Goal: Task Accomplishment & Management: Manage account settings

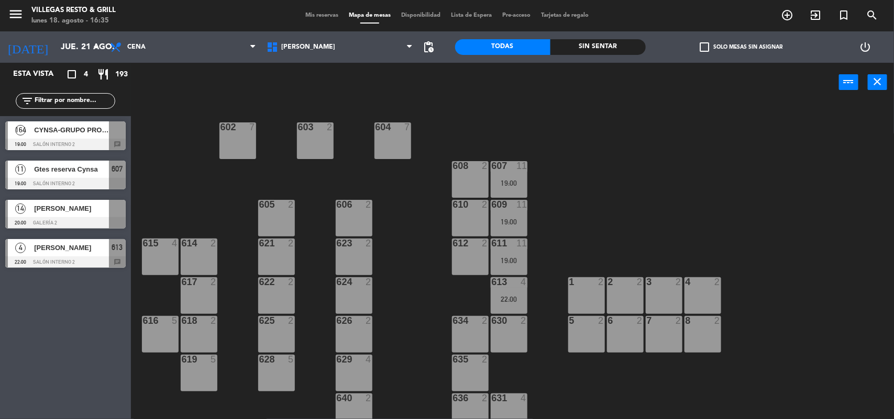
click at [48, 33] on div "[DATE] [DATE] arrow_drop_down" at bounding box center [52, 46] width 105 height 31
click at [55, 37] on input "jue. 21 ago." at bounding box center [110, 47] width 110 height 20
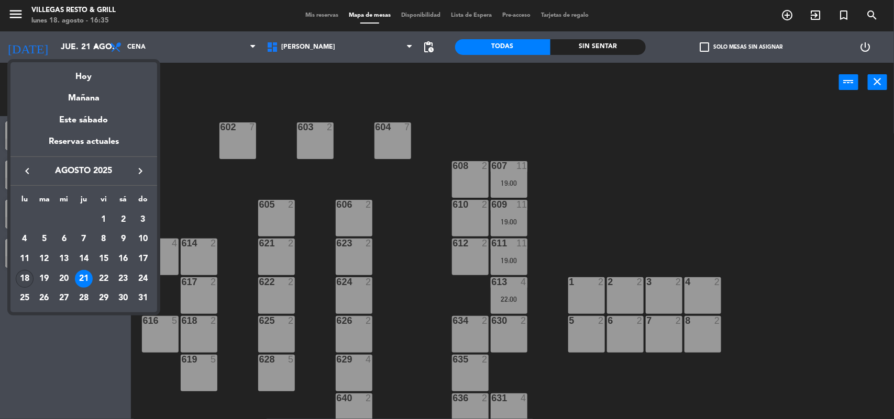
click at [30, 275] on div "18" at bounding box center [25, 279] width 18 height 18
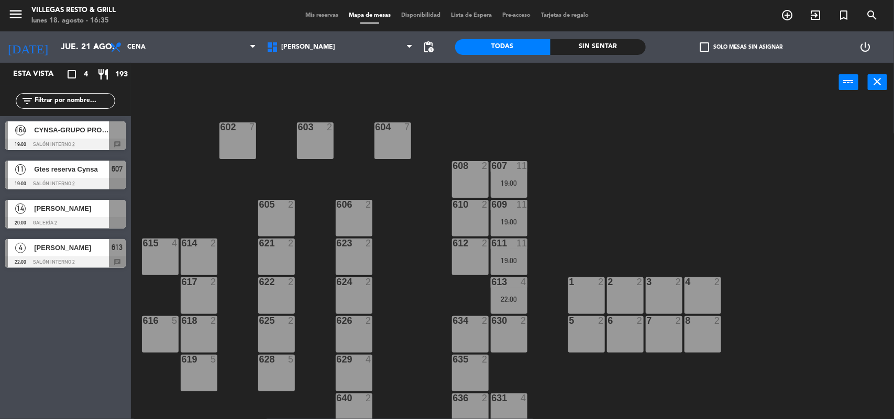
type input "lun. 18 ago."
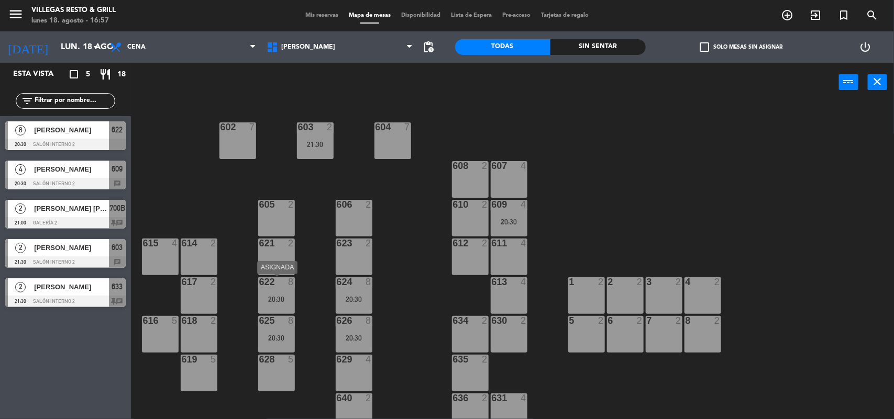
click at [286, 296] on div "20:30" at bounding box center [276, 299] width 37 height 7
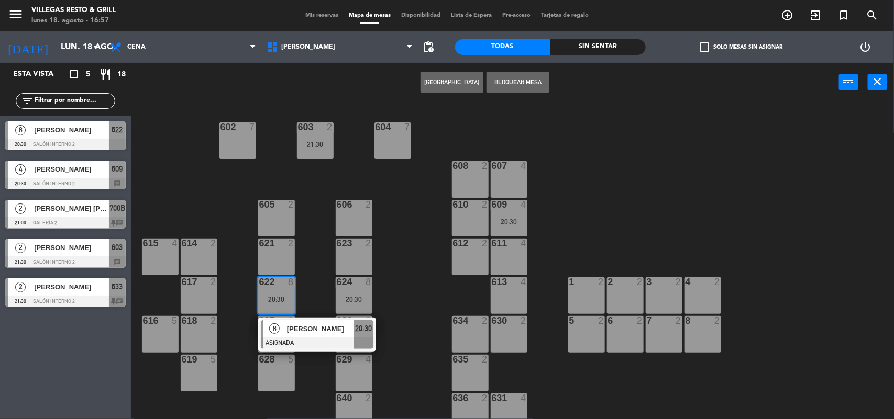
click at [349, 371] on div "629 4" at bounding box center [354, 373] width 37 height 37
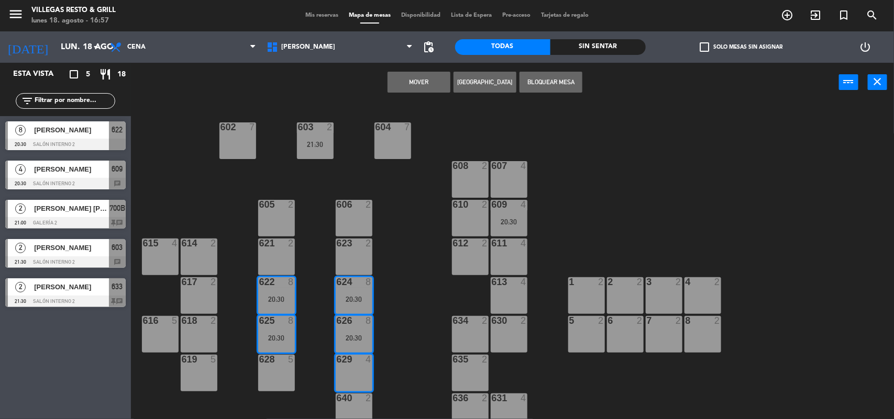
click at [399, 77] on button "Mover" at bounding box center [418, 82] width 63 height 21
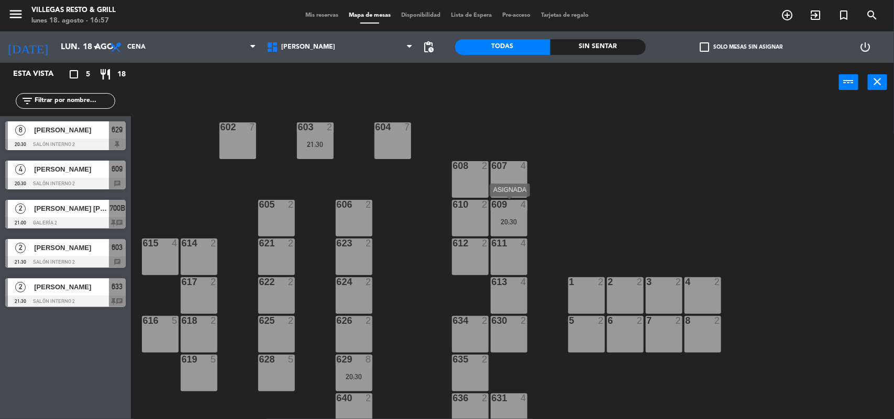
click at [509, 219] on div "20:30" at bounding box center [509, 221] width 37 height 7
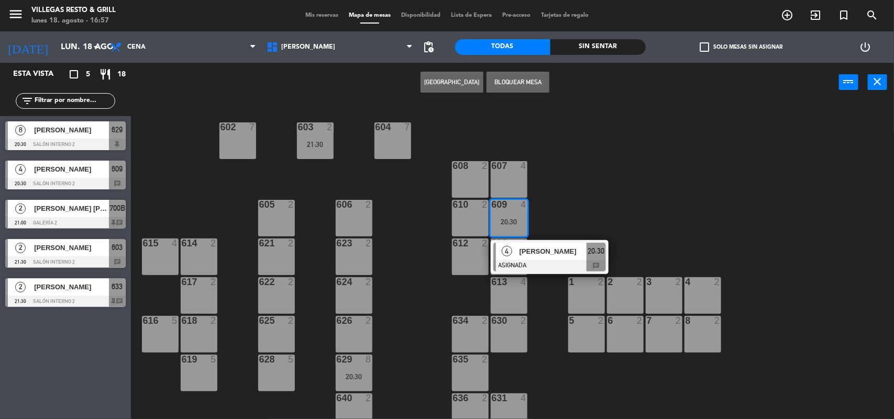
click at [143, 246] on div "615" at bounding box center [143, 243] width 1 height 9
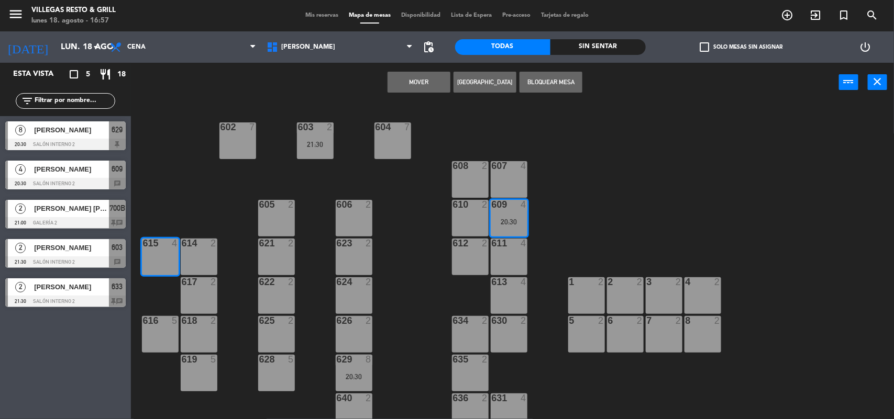
click at [417, 72] on button "Mover" at bounding box center [418, 82] width 63 height 21
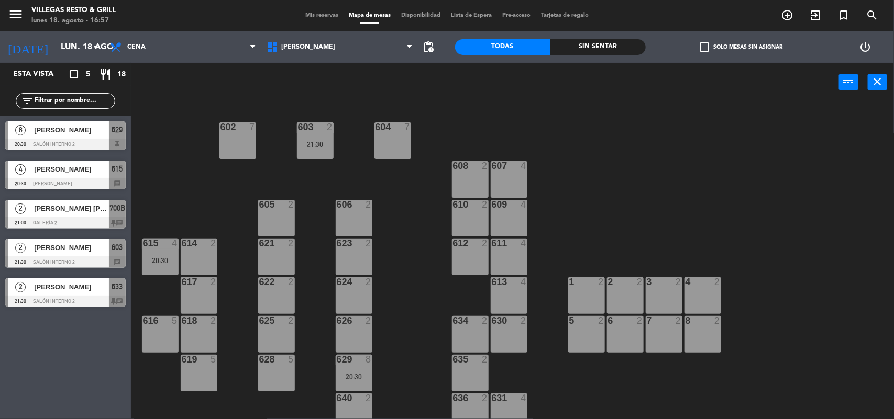
click at [315, 143] on div "21:30" at bounding box center [315, 144] width 37 height 7
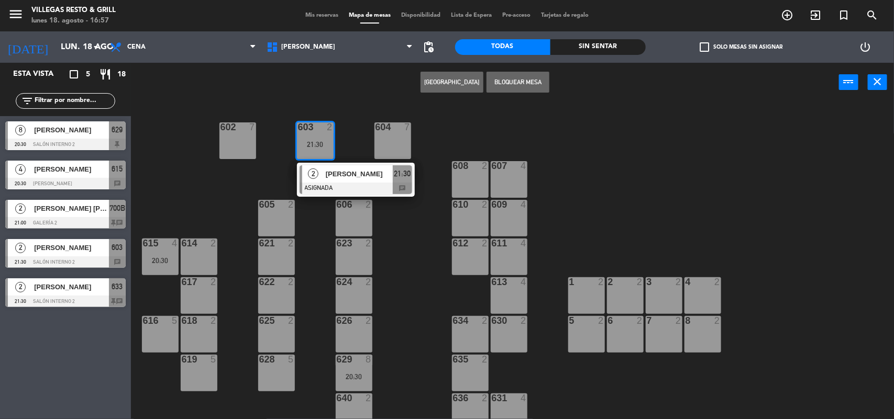
click at [260, 244] on div "621" at bounding box center [259, 243] width 1 height 9
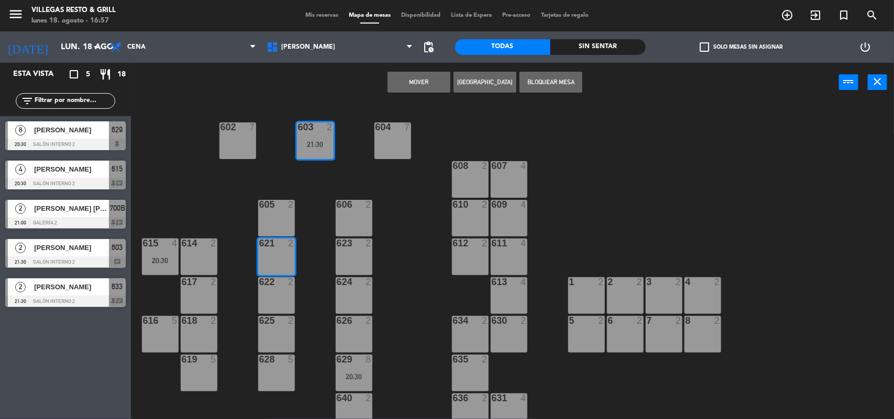
click at [409, 73] on button "Mover" at bounding box center [418, 82] width 63 height 21
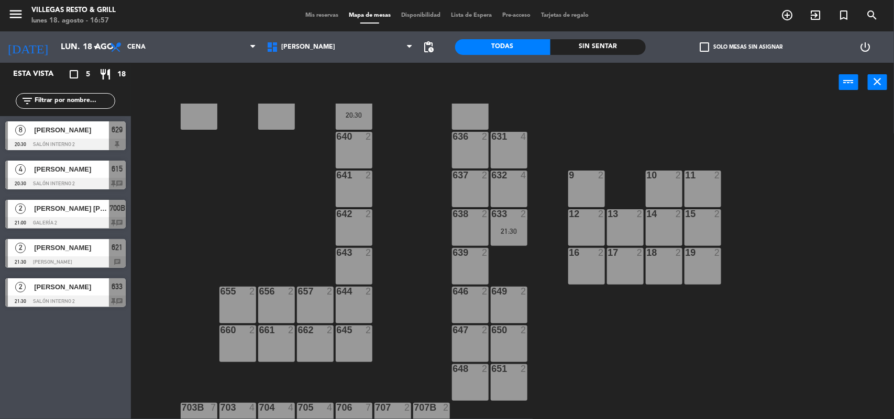
scroll to position [320, 0]
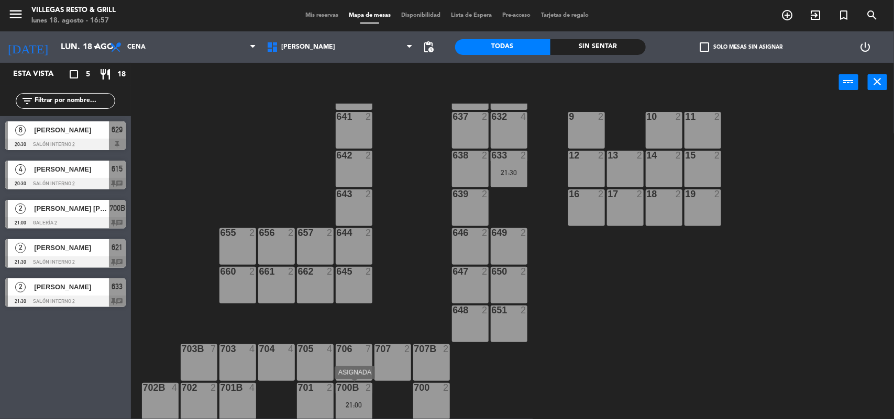
click at [362, 399] on div "700B 2 21:00" at bounding box center [354, 401] width 37 height 37
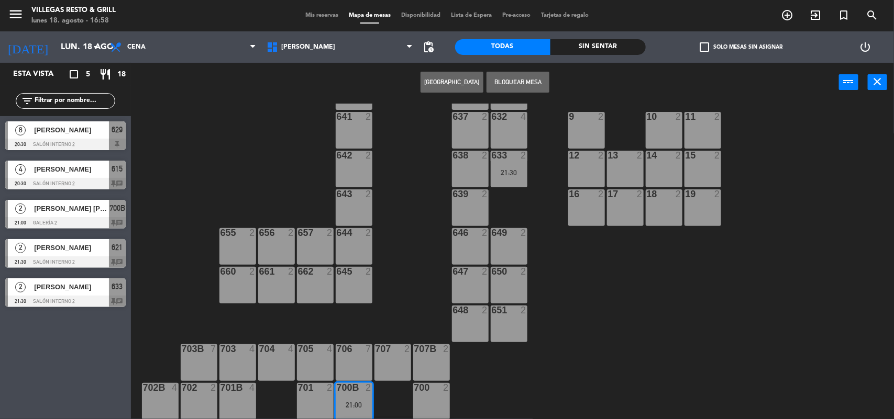
scroll to position [358, 0]
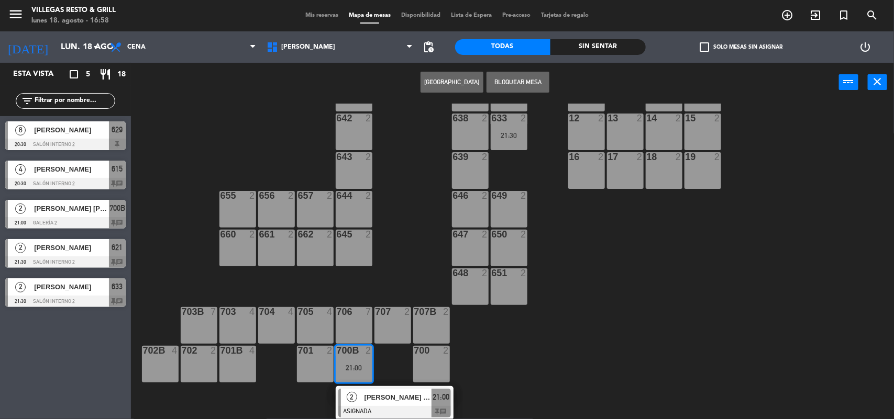
click at [377, 407] on div at bounding box center [394, 412] width 113 height 12
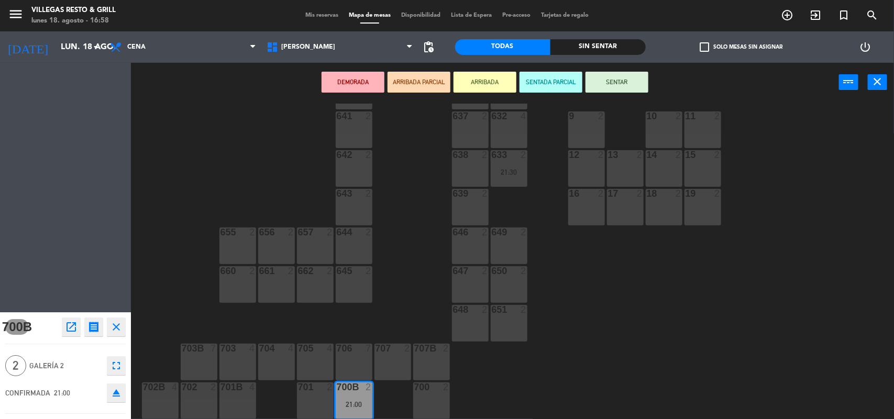
scroll to position [320, 0]
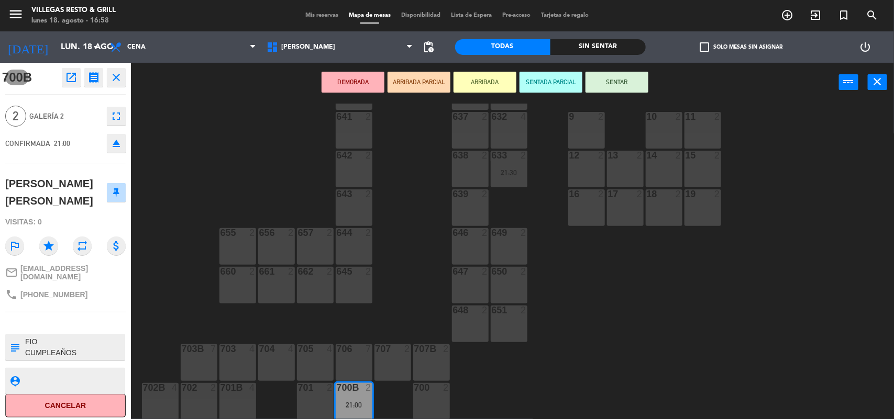
click at [120, 79] on icon "close" at bounding box center [116, 77] width 13 height 13
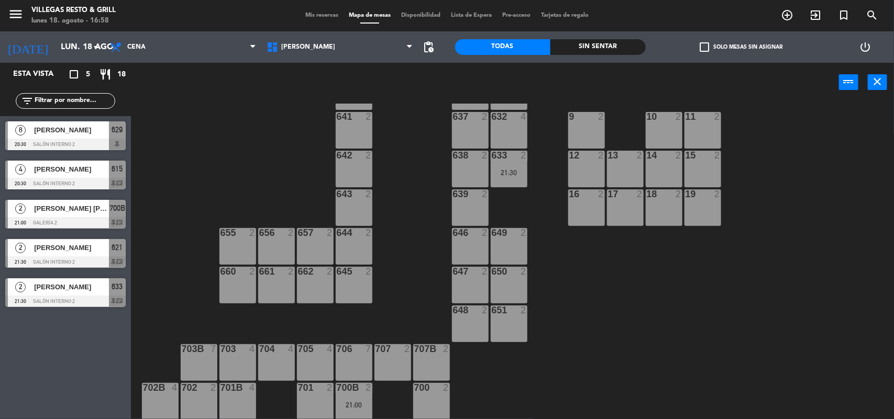
click at [353, 393] on div "700B 2" at bounding box center [354, 388] width 37 height 10
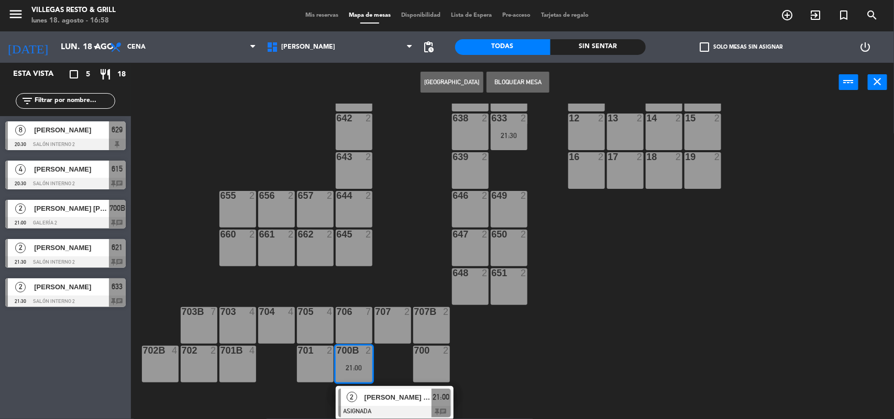
click at [459, 165] on div "639 2" at bounding box center [470, 170] width 37 height 37
click at [461, 84] on button "Mover" at bounding box center [451, 82] width 63 height 21
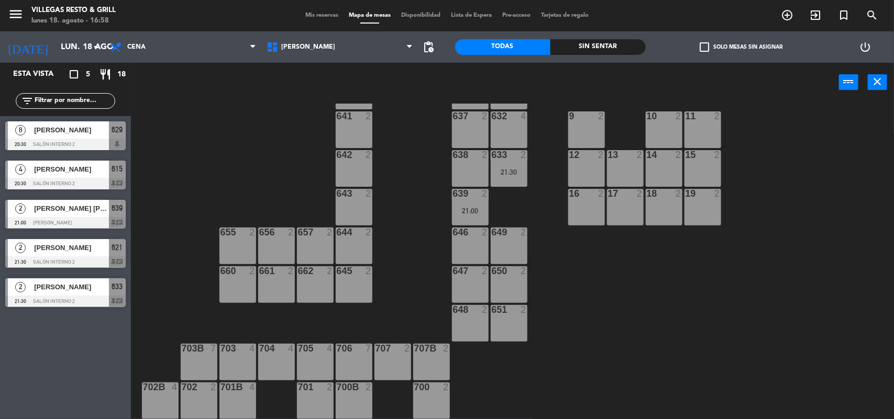
scroll to position [320, 0]
click at [515, 172] on div "21:30" at bounding box center [509, 172] width 37 height 7
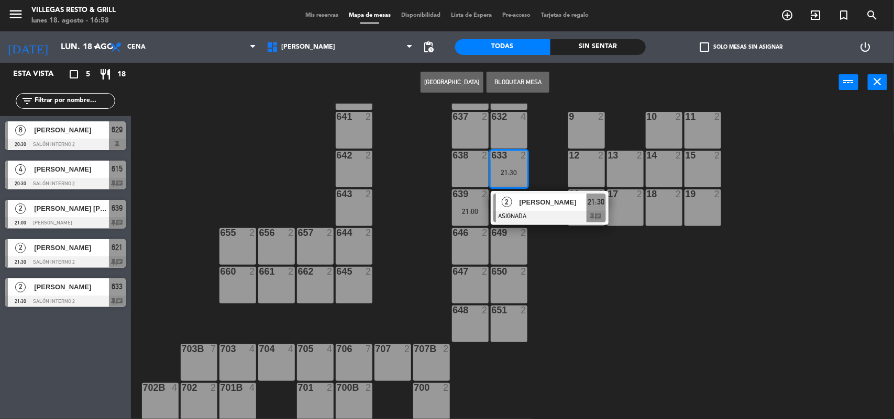
click at [525, 201] on span "[PERSON_NAME]" at bounding box center [552, 202] width 67 height 11
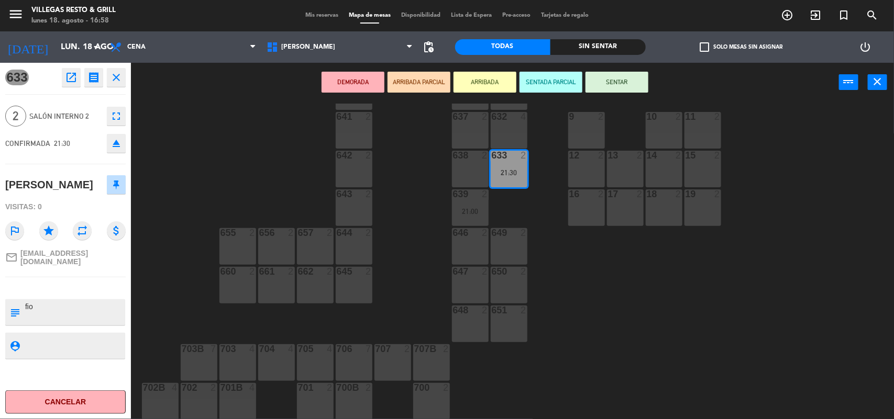
click at [114, 74] on icon "close" at bounding box center [116, 77] width 13 height 13
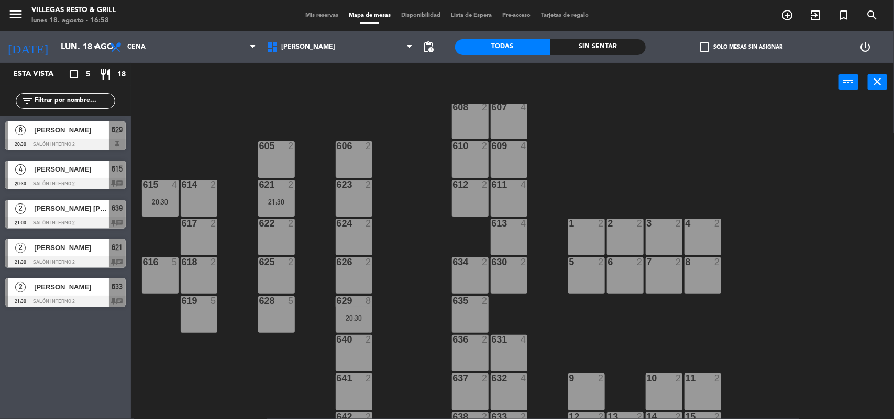
scroll to position [255, 0]
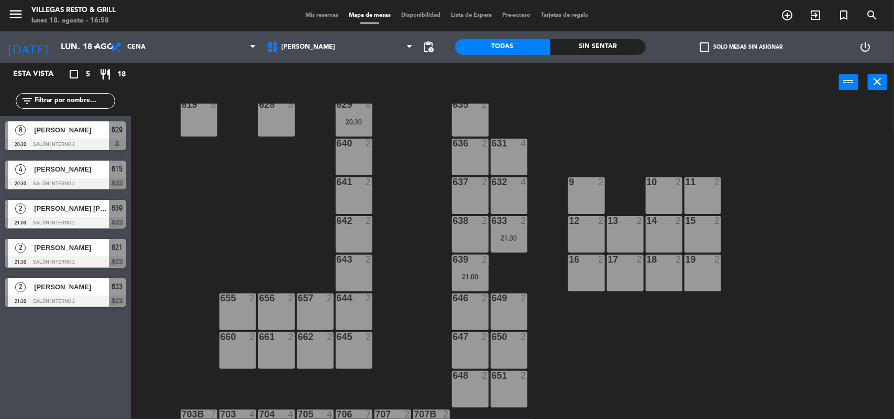
click at [494, 235] on div "21:30" at bounding box center [509, 238] width 37 height 7
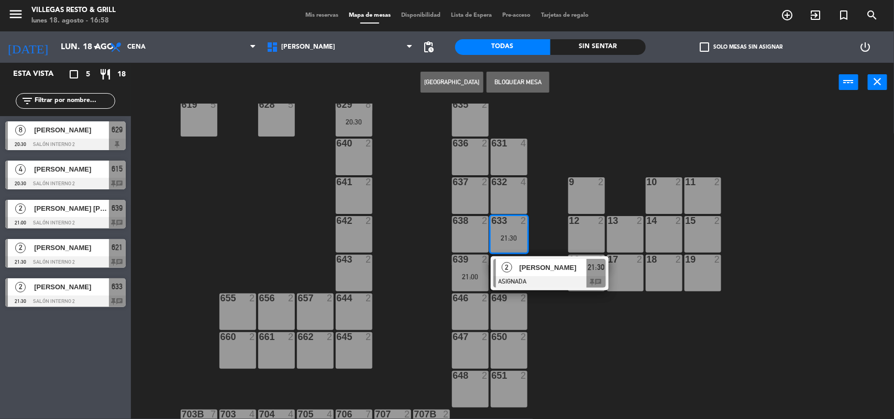
click at [461, 123] on div "635 2" at bounding box center [470, 118] width 37 height 37
click at [428, 76] on button "Mover" at bounding box center [418, 82] width 63 height 21
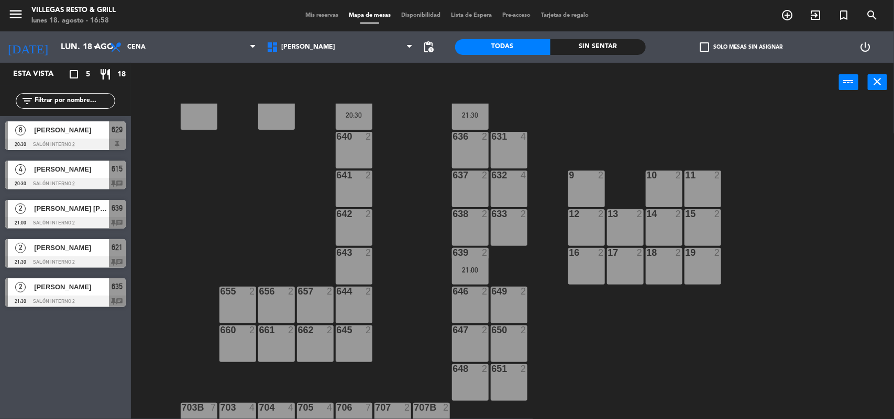
scroll to position [320, 0]
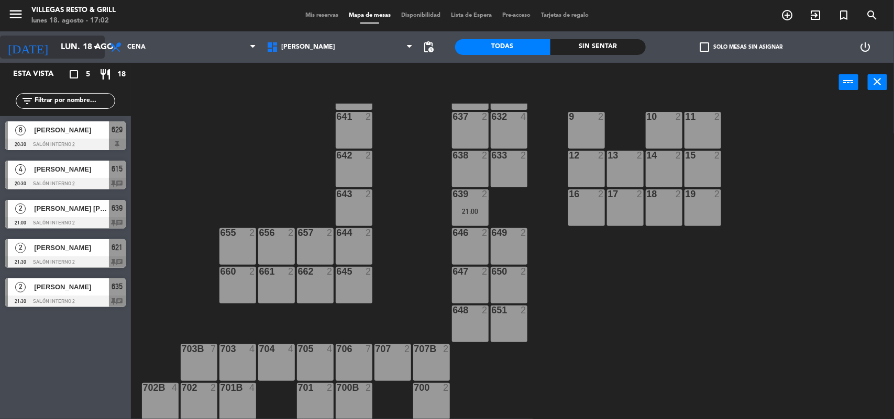
click at [62, 52] on input "lun. 18 ago." at bounding box center [110, 47] width 110 height 20
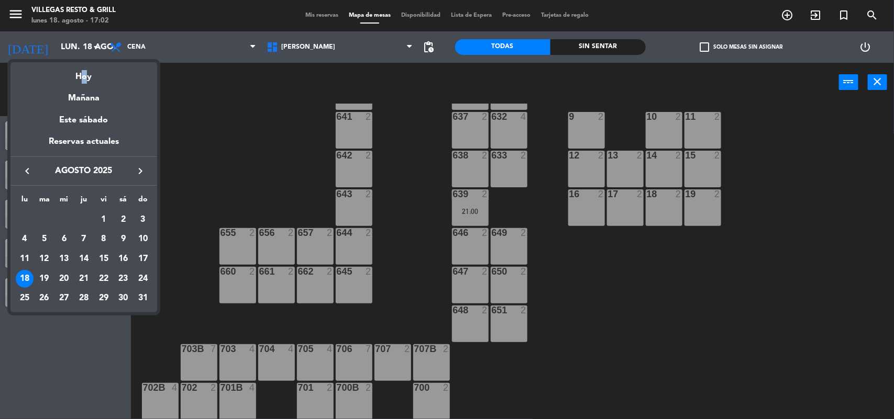
drag, startPoint x: 79, startPoint y: 65, endPoint x: 92, endPoint y: 67, distance: 13.2
click at [79, 65] on div "Hoy" at bounding box center [83, 72] width 147 height 21
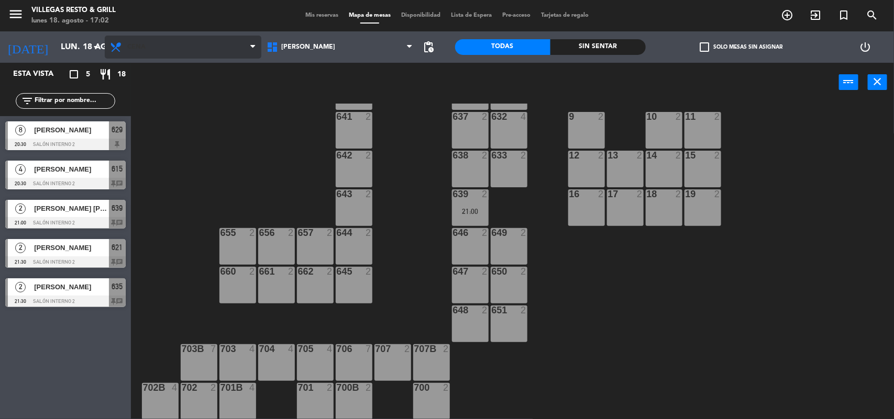
click at [152, 54] on span "Cena" at bounding box center [183, 47] width 157 height 23
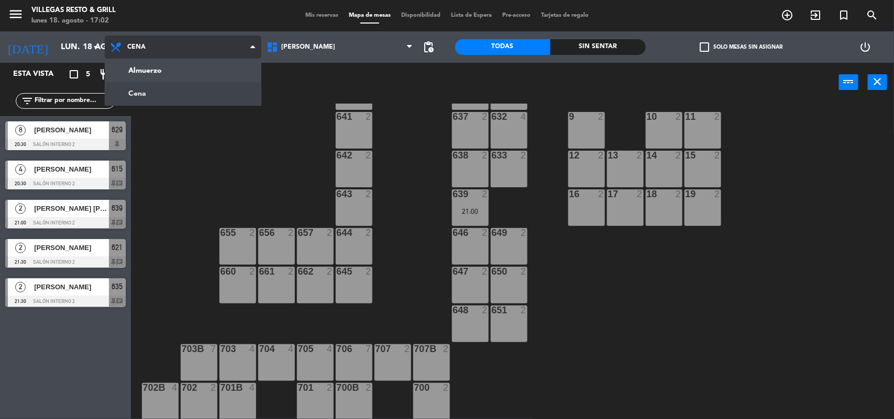
click at [160, 101] on ng-component "menu [PERSON_NAME] Resto & Grill [DATE] 18. agosto - 17:02 Mis reservas Mapa de…" at bounding box center [447, 209] width 894 height 419
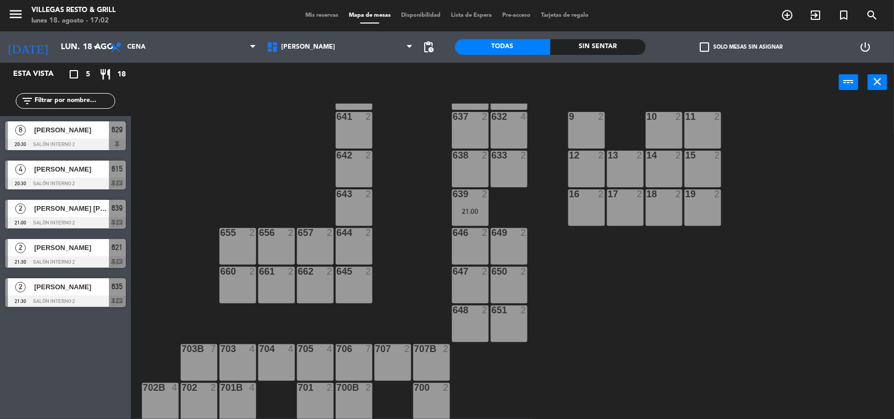
click at [108, 122] on div "[PERSON_NAME]" at bounding box center [71, 129] width 76 height 17
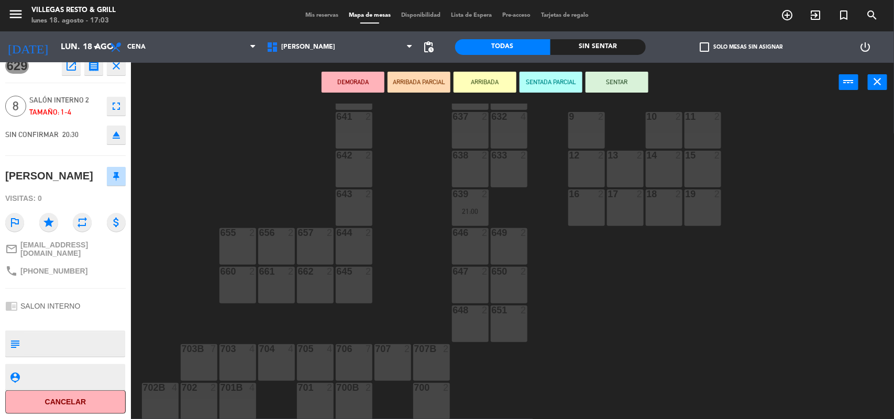
scroll to position [0, 0]
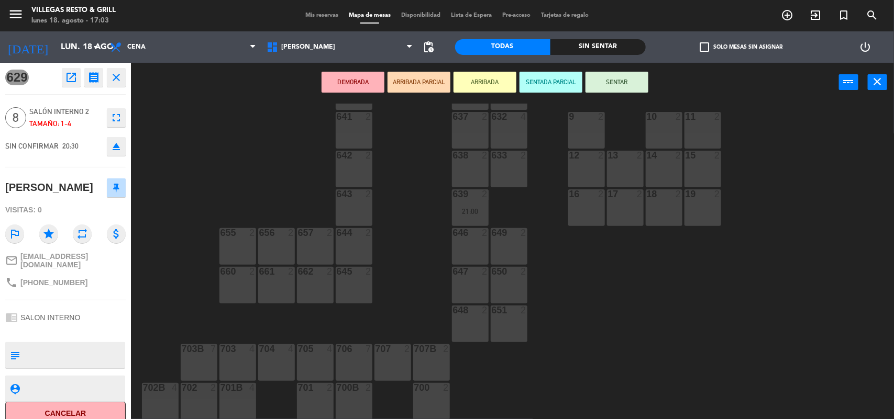
click at [124, 79] on button "close" at bounding box center [116, 77] width 19 height 19
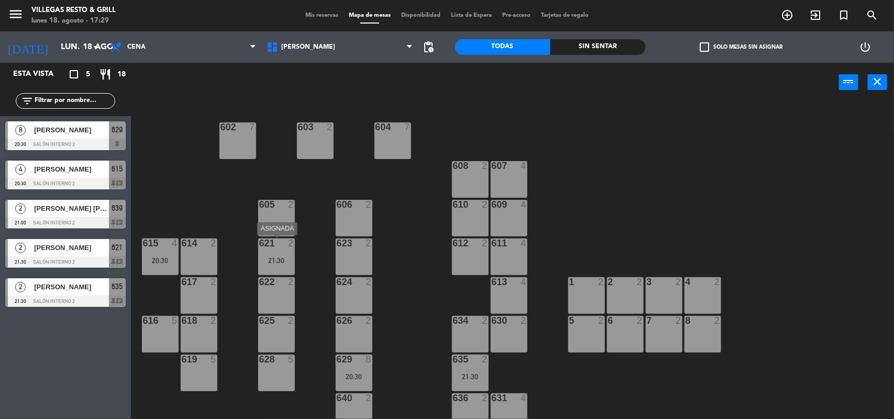
click at [278, 252] on div "621 2 21:30" at bounding box center [276, 257] width 37 height 37
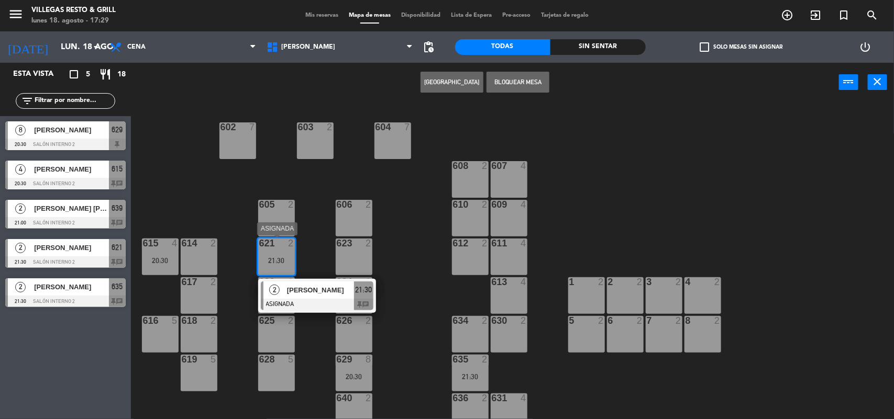
click at [303, 295] on span "[PERSON_NAME]" at bounding box center [320, 290] width 67 height 11
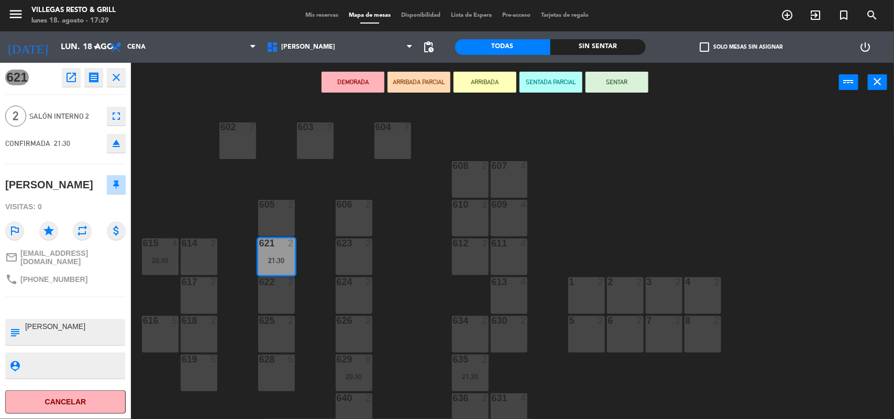
click at [118, 76] on icon "close" at bounding box center [116, 77] width 13 height 13
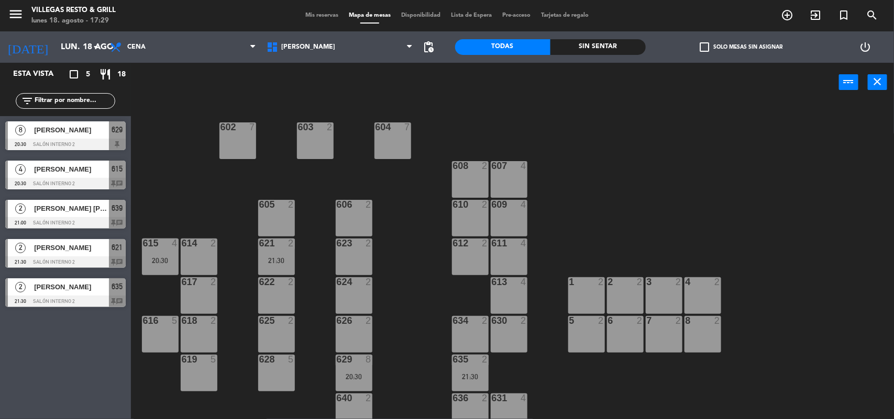
click at [160, 258] on div "20:30" at bounding box center [160, 260] width 37 height 7
click at [212, 294] on div "617 4 20:30" at bounding box center [199, 295] width 37 height 37
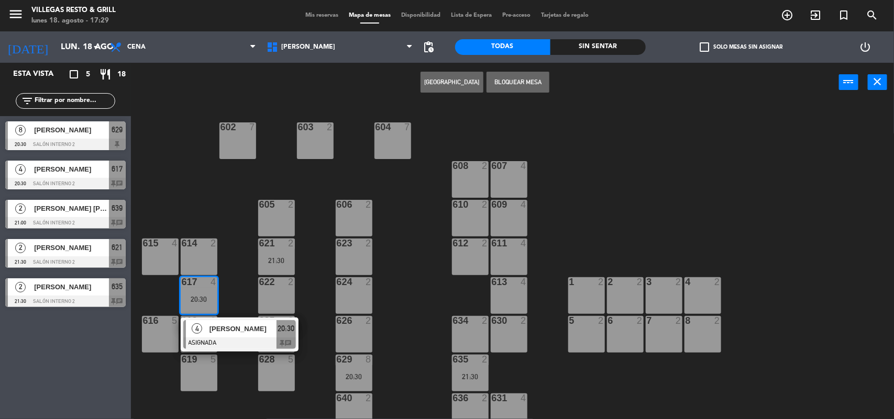
click at [168, 264] on div "615 4" at bounding box center [160, 257] width 37 height 37
click at [414, 80] on button "Mover" at bounding box center [418, 82] width 63 height 21
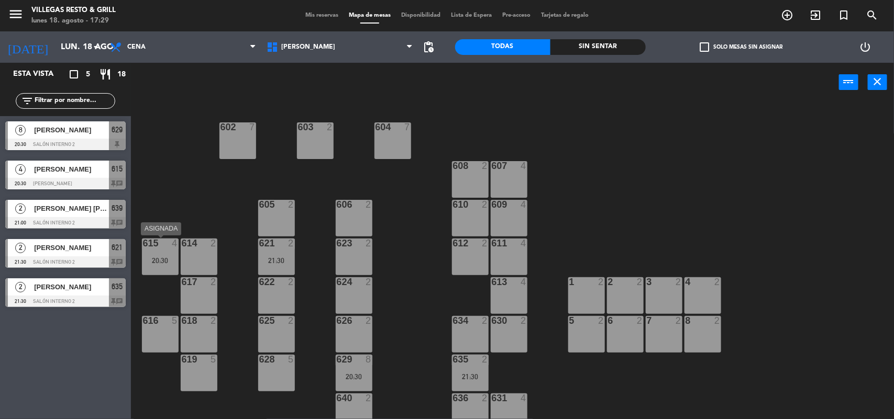
click at [154, 258] on div "20:30" at bounding box center [160, 260] width 37 height 7
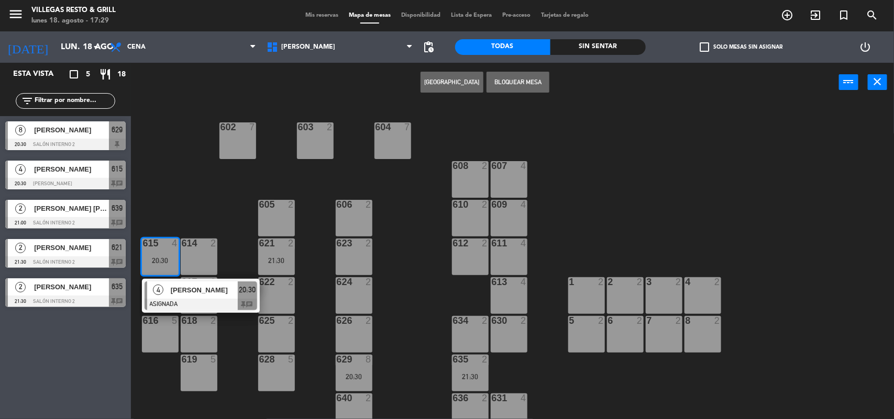
click at [165, 289] on div "4" at bounding box center [158, 290] width 23 height 17
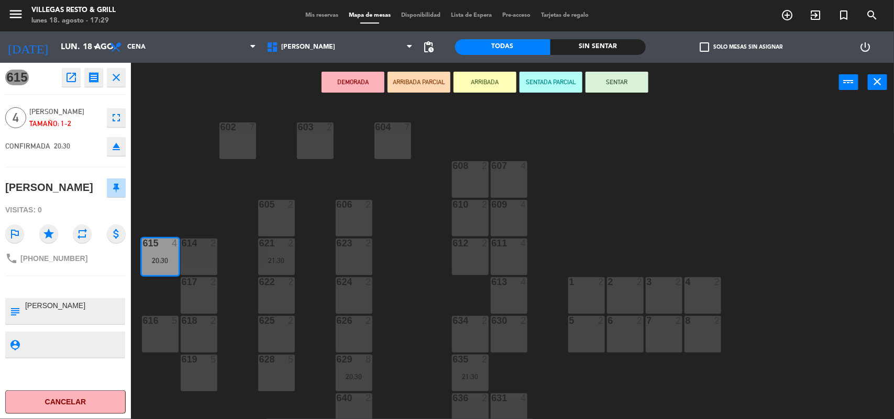
click at [116, 73] on icon "close" at bounding box center [116, 77] width 13 height 13
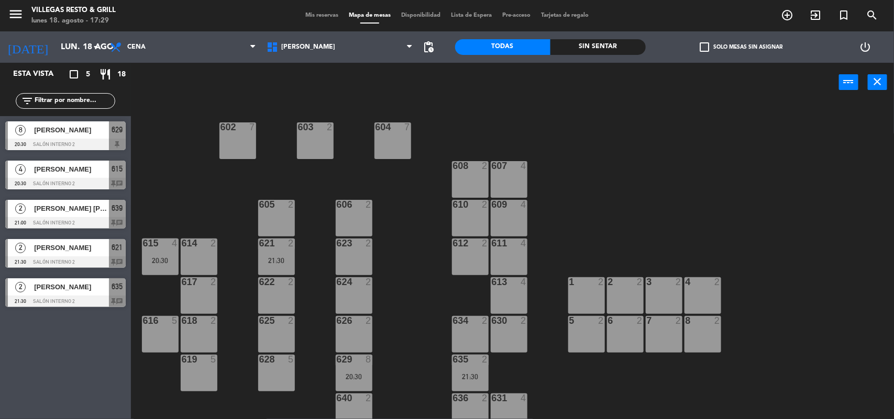
scroll to position [131, 0]
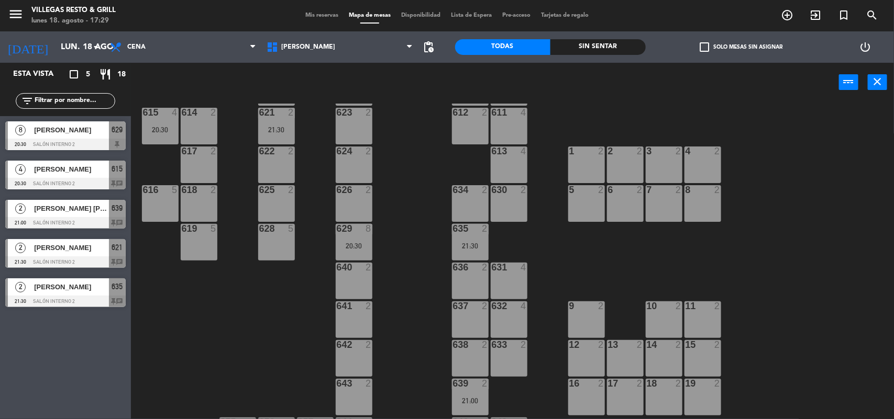
click at [482, 236] on div "635 2 21:30" at bounding box center [470, 242] width 37 height 37
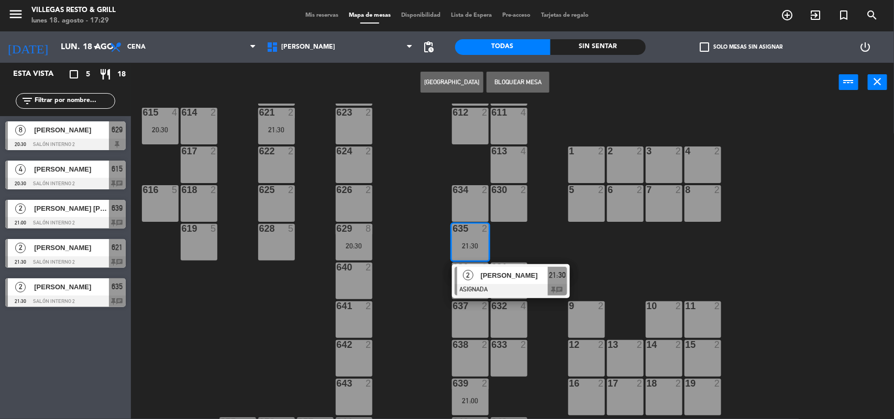
click at [499, 273] on span "[PERSON_NAME]" at bounding box center [514, 275] width 67 height 11
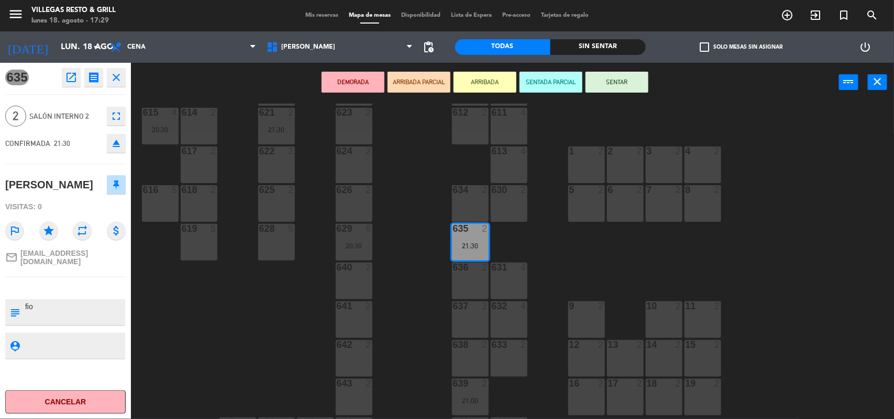
click at [118, 72] on icon "close" at bounding box center [116, 77] width 13 height 13
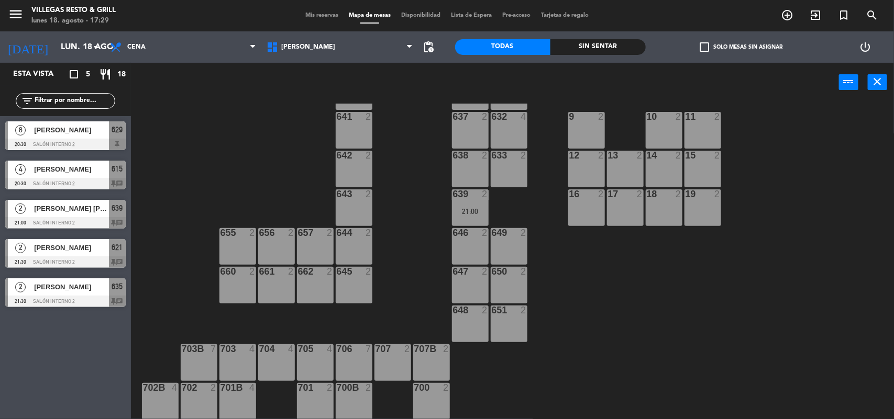
scroll to position [59, 0]
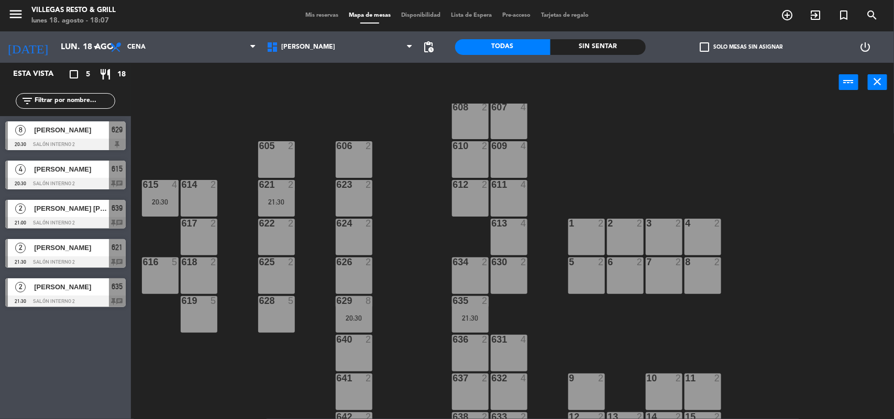
click at [63, 127] on div "8 [PERSON_NAME] 20:30 Salón Interno 2 629" at bounding box center [65, 135] width 131 height 39
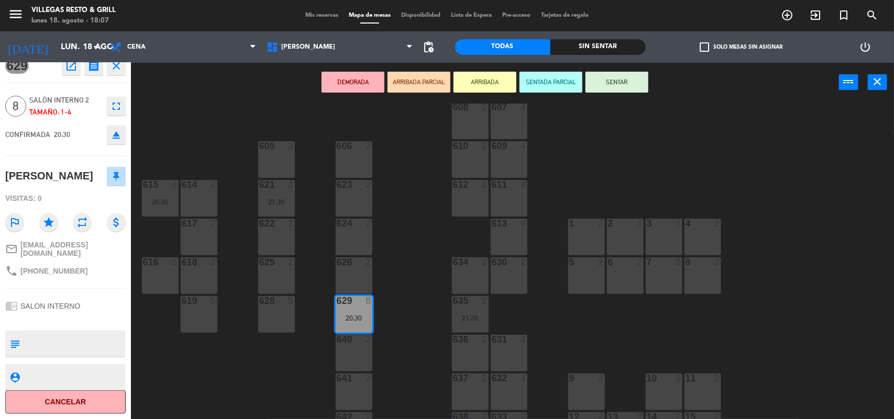
scroll to position [0, 0]
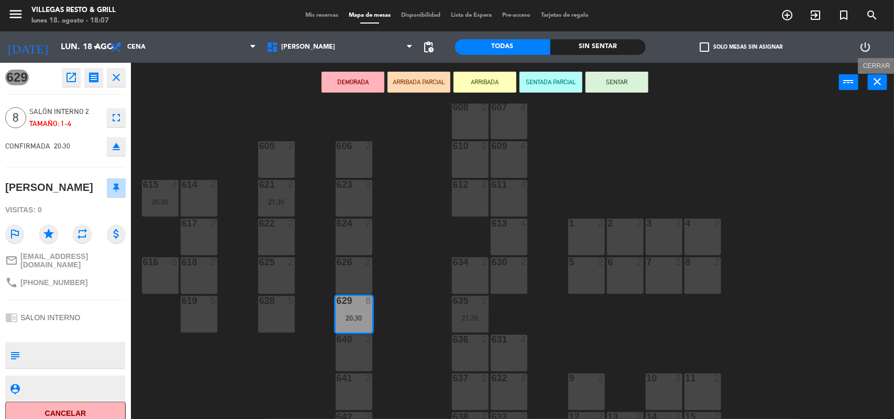
click at [878, 82] on icon "close" at bounding box center [877, 81] width 13 height 13
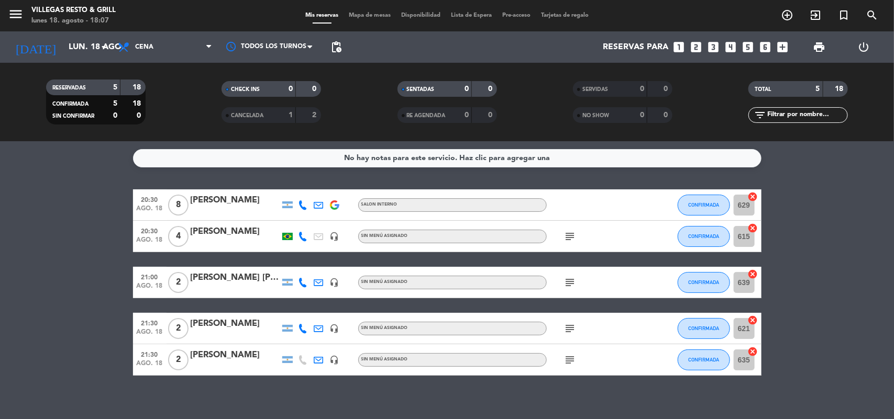
click at [564, 240] on icon "subject" at bounding box center [570, 236] width 13 height 13
click at [562, 281] on span "subject" at bounding box center [570, 282] width 16 height 13
click at [571, 283] on icon "subject" at bounding box center [570, 282] width 13 height 13
click at [571, 328] on icon "subject" at bounding box center [570, 328] width 13 height 13
click at [571, 361] on icon "subject" at bounding box center [570, 360] width 13 height 13
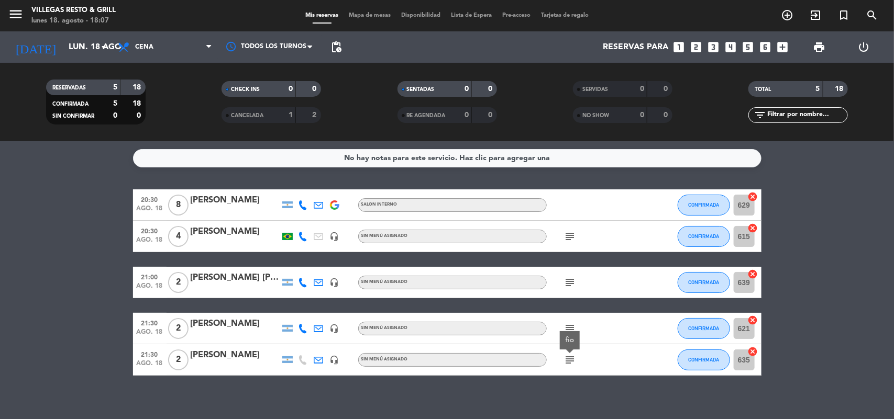
click at [828, 288] on bookings-row "20:30 [DATE] 8 [PERSON_NAME] SALON INTERNO CONFIRMADA 629 cancel 20:30 [DATE] 4…" at bounding box center [447, 283] width 894 height 186
